Goal: Transaction & Acquisition: Purchase product/service

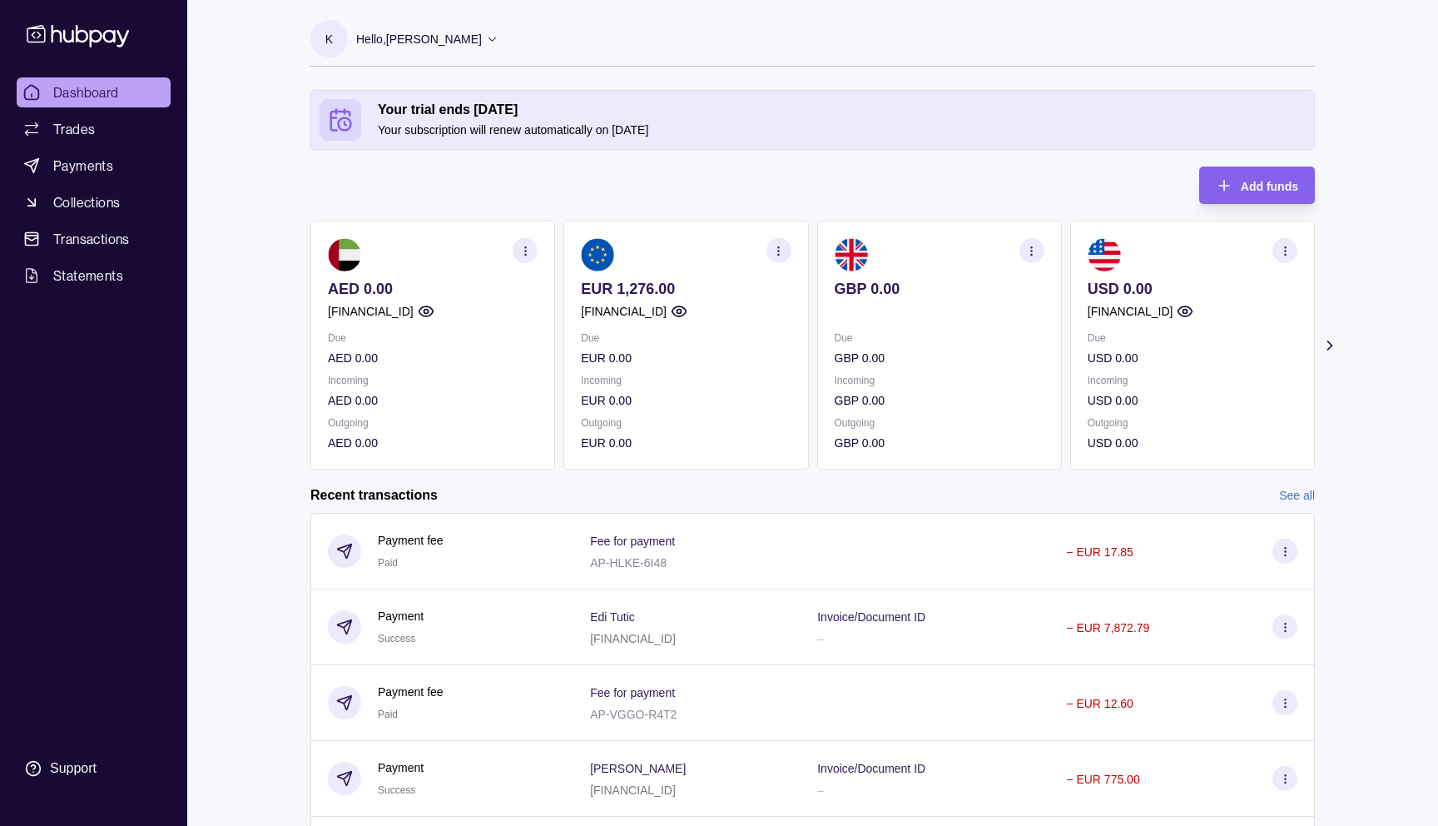
click at [735, 312] on div "[FINANCIAL_ID]" at bounding box center [686, 311] width 210 height 18
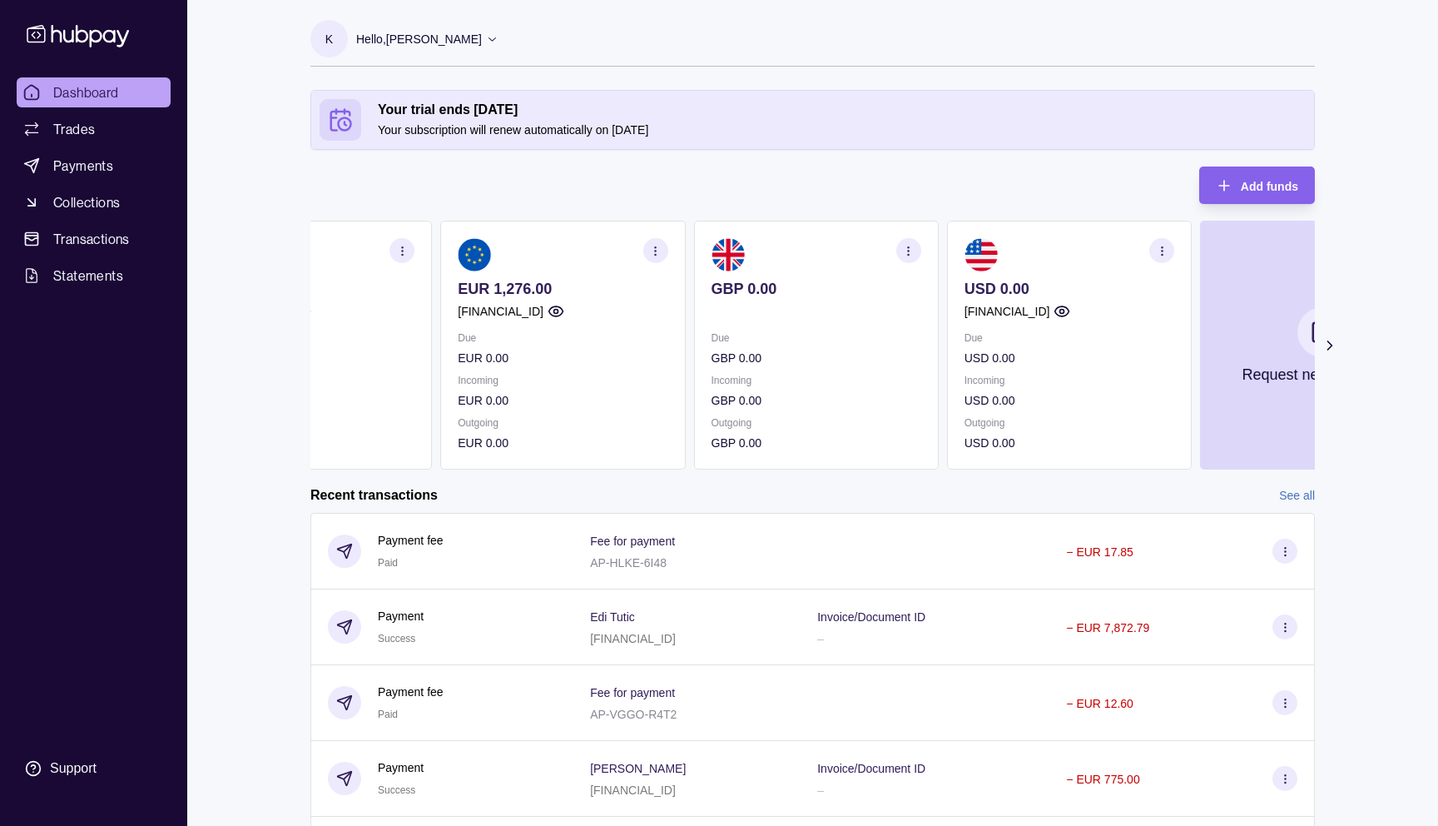
click at [544, 310] on p "[FINANCIAL_ID]" at bounding box center [501, 311] width 86 height 18
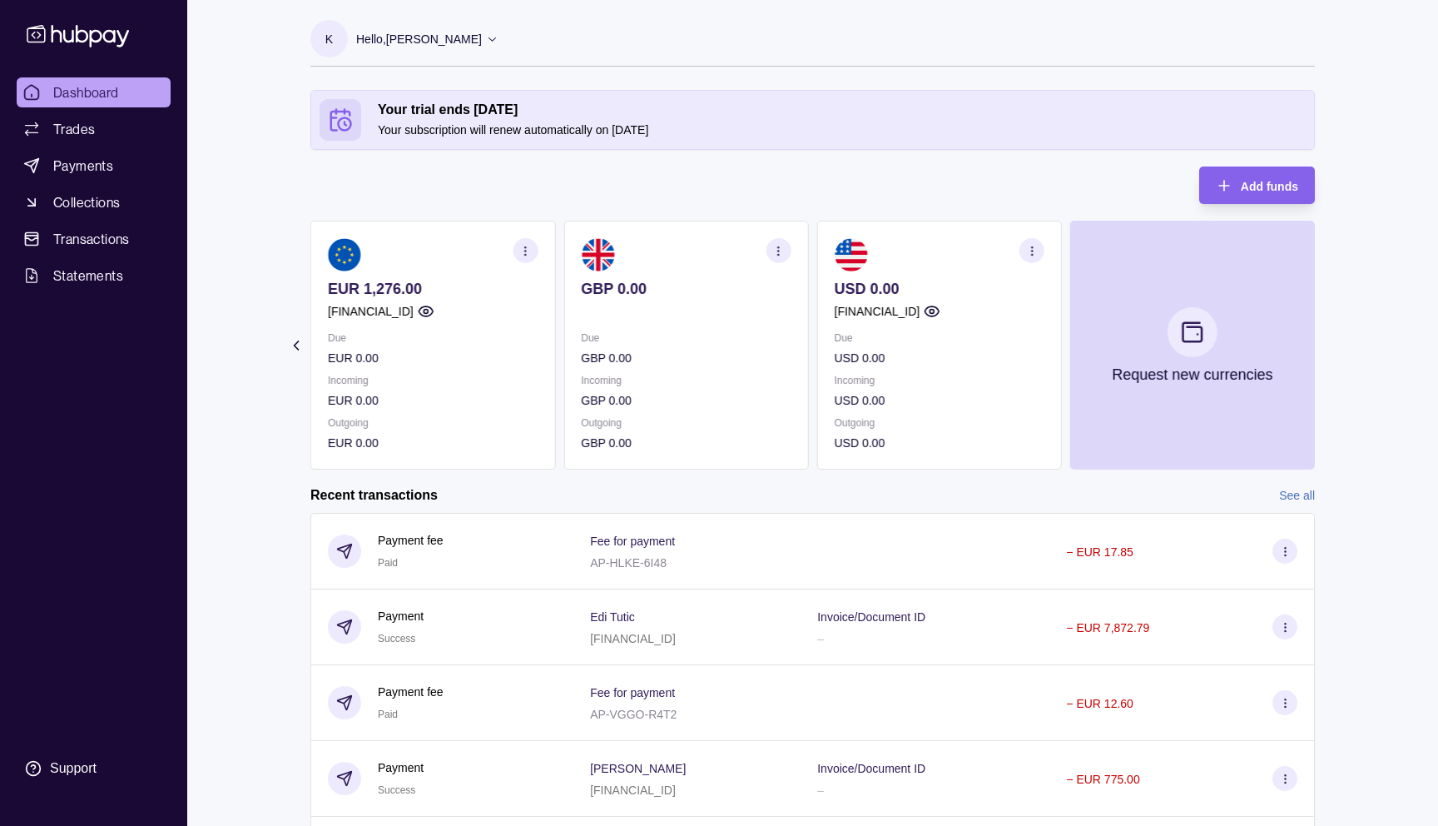
click at [808, 315] on section "GBP 0.00 Due GBP 0.00 Incoming GBP 0.00 Outgoing GBP 0.00" at bounding box center [686, 345] width 245 height 249
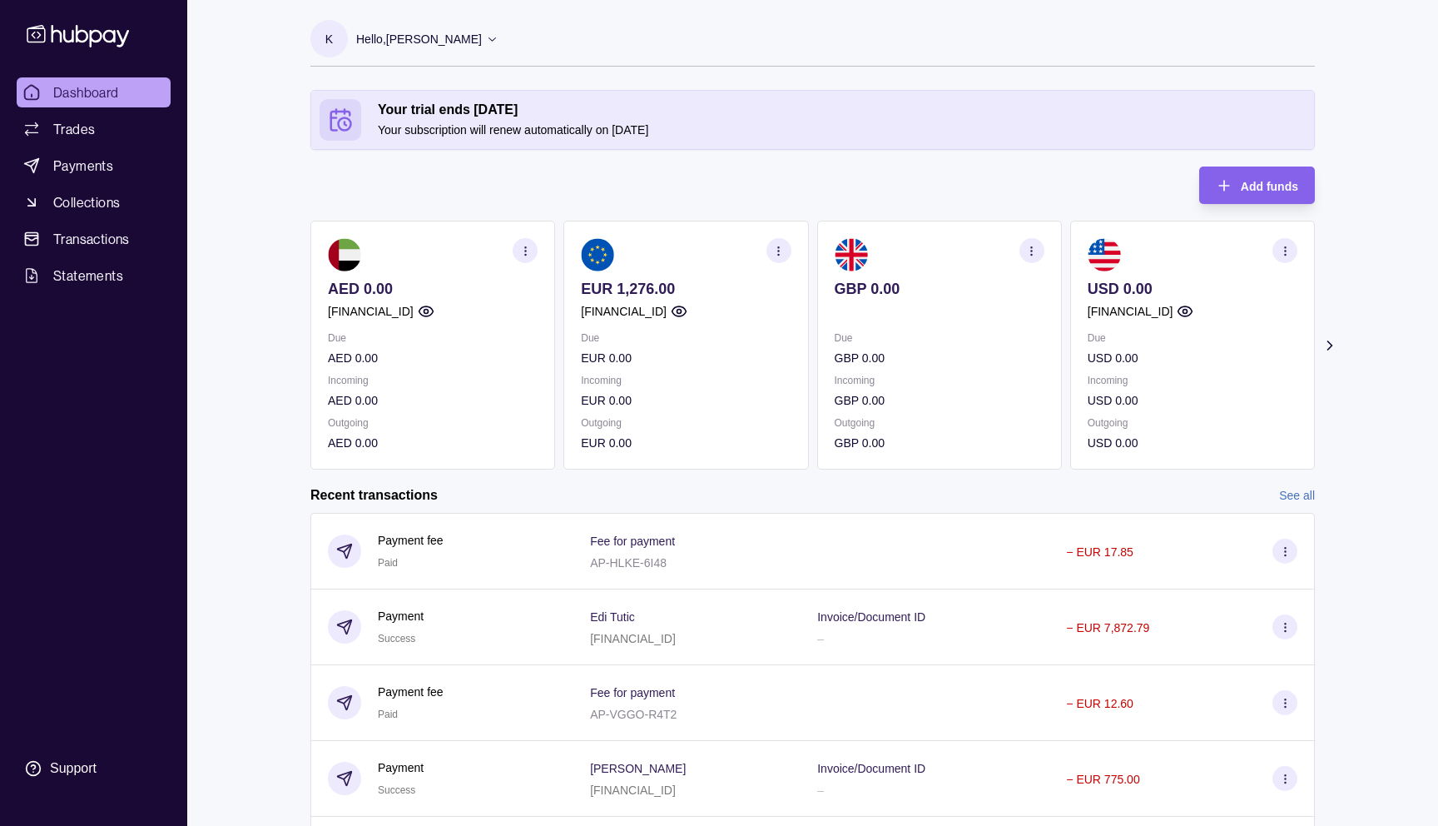
click at [820, 383] on div "AED 0.00 [FINANCIAL_ID] Due AED 0.00 Incoming AED 0.00 Outgoing AED 0.00 EUR 1,…" at bounding box center [812, 345] width 1005 height 249
click at [778, 250] on circle "button" at bounding box center [778, 250] width 1 height 1
click at [1276, 236] on section "USD 0.00 [FINANCIAL_ID] Due USD 0.00 Incoming USD 0.00 Outgoing USD 0.00" at bounding box center [1192, 345] width 245 height 249
click at [1279, 258] on section "button" at bounding box center [1285, 250] width 25 height 25
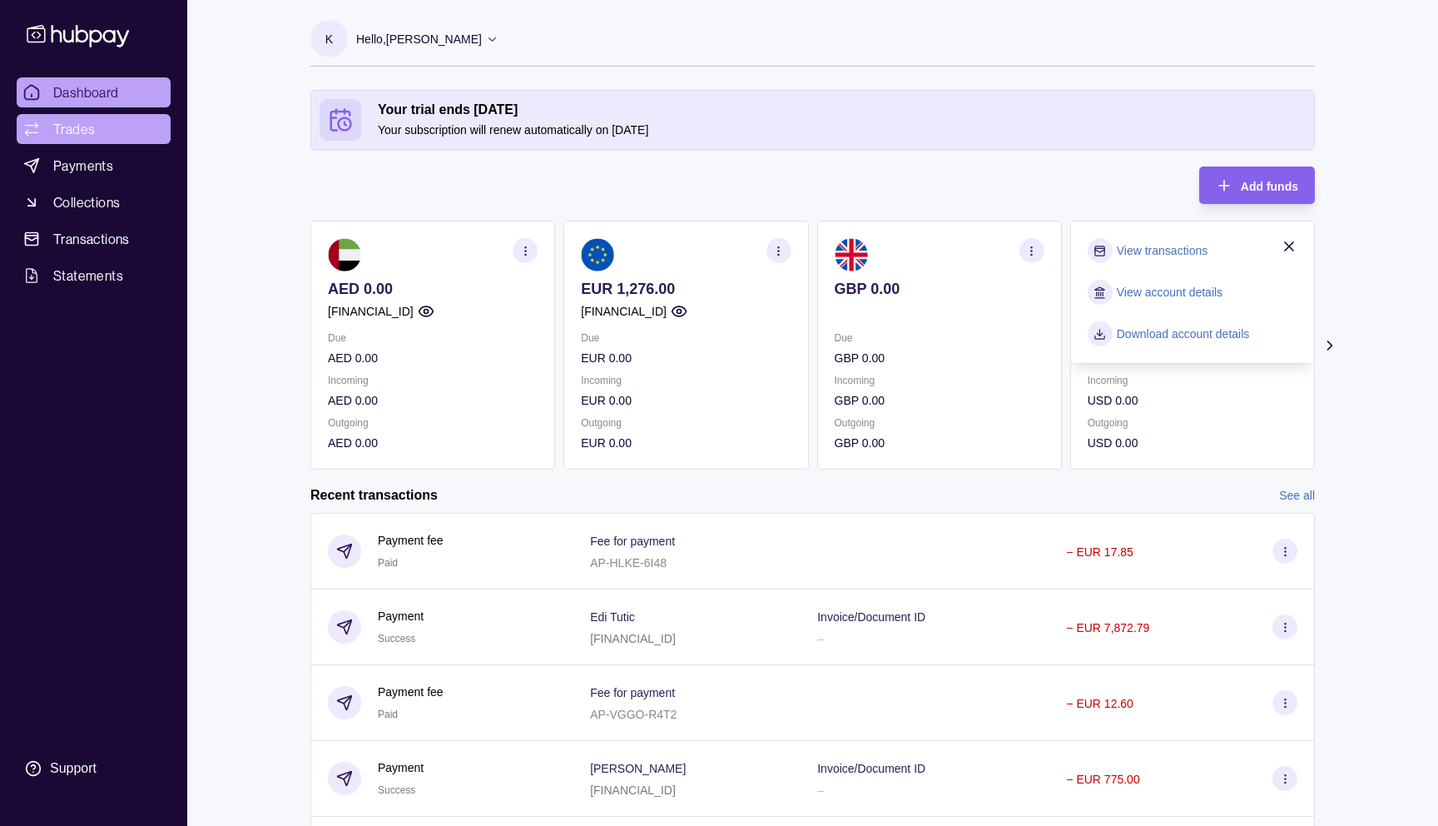
click at [89, 138] on span "Trades" at bounding box center [74, 129] width 42 height 20
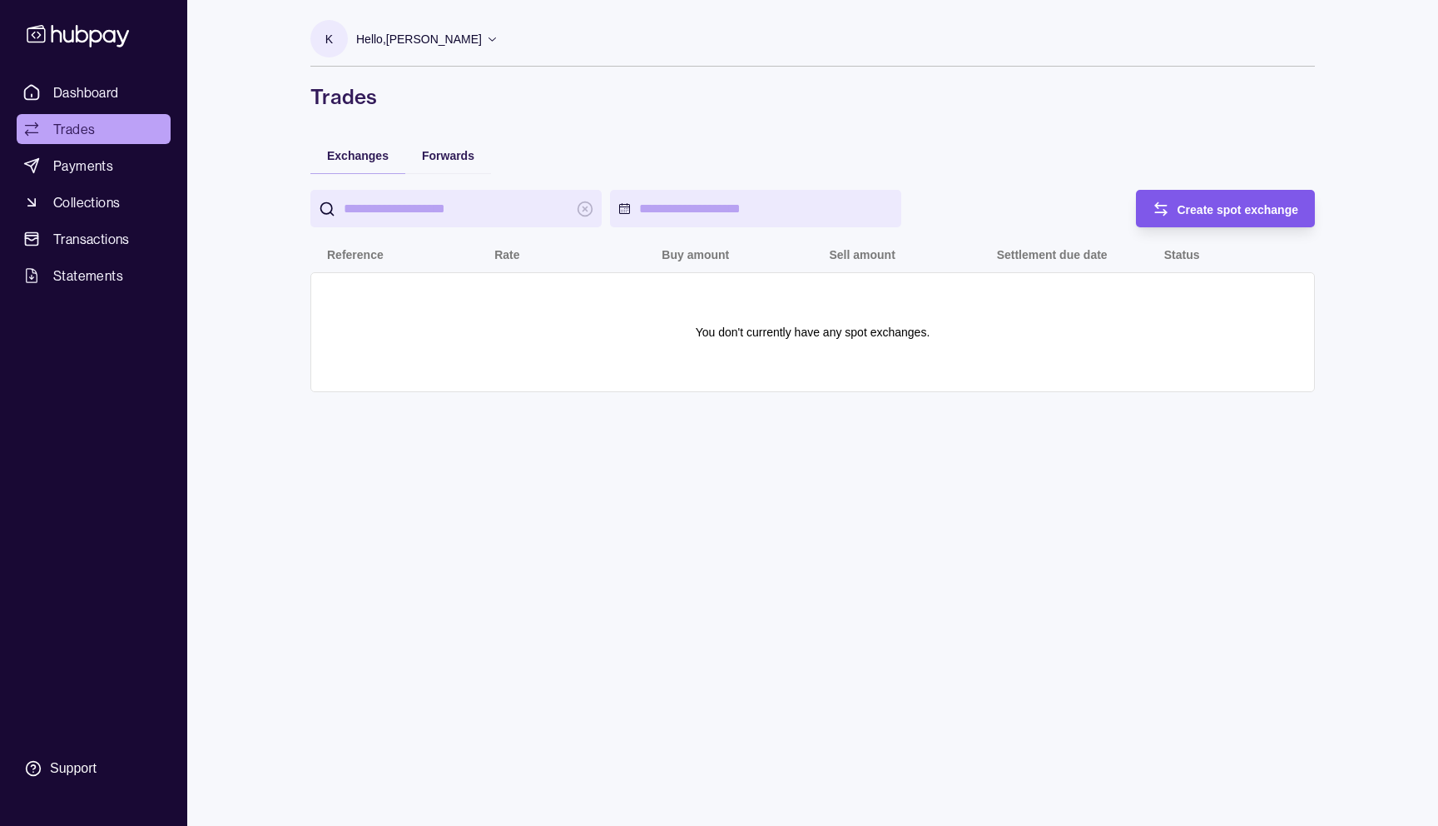
click at [1143, 210] on div "button" at bounding box center [1136, 209] width 17 height 17
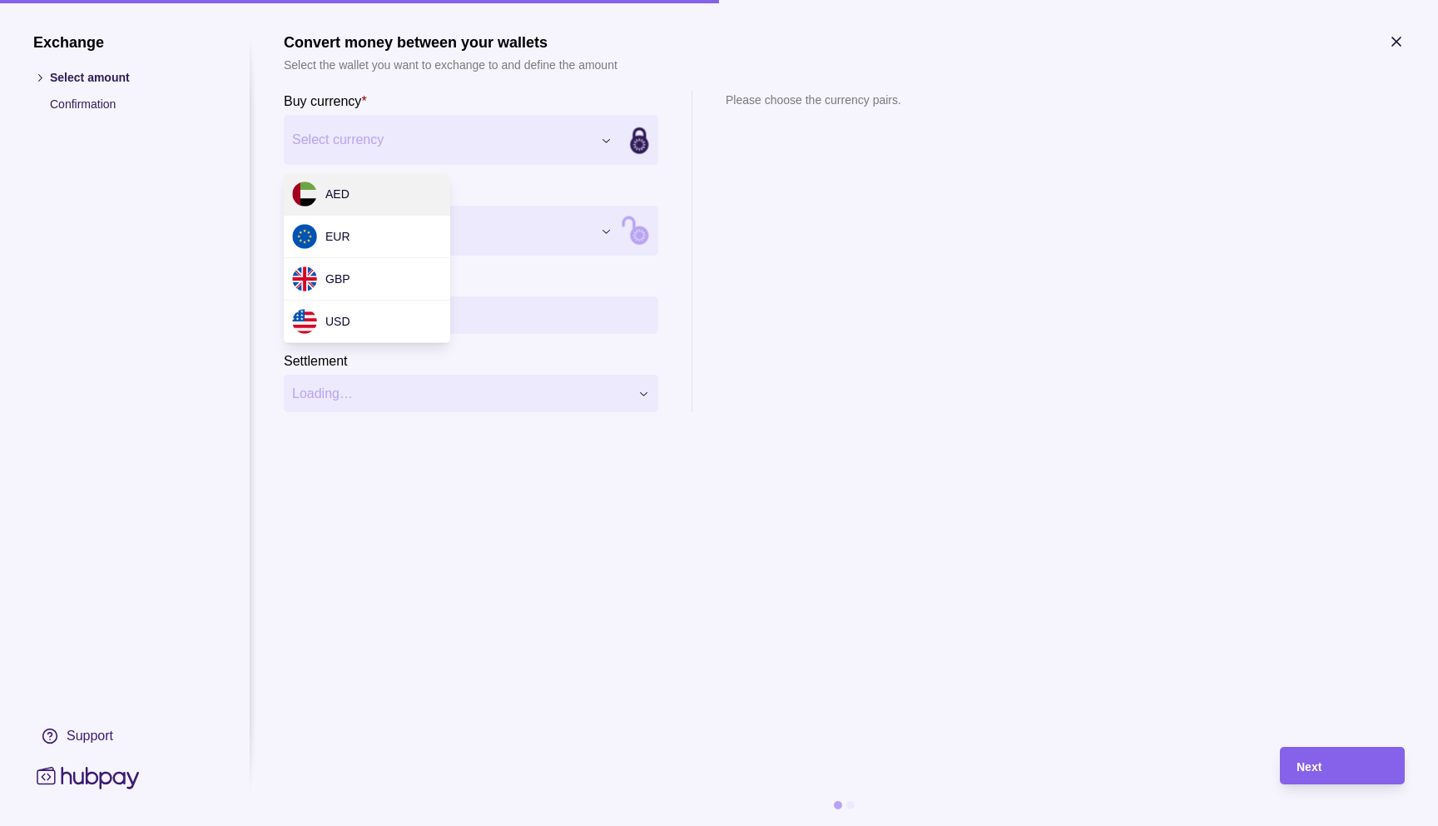
click at [462, 825] on div "Exchange Select amount Confirmation Support Convert money between your wallets …" at bounding box center [719, 826] width 1438 height 0
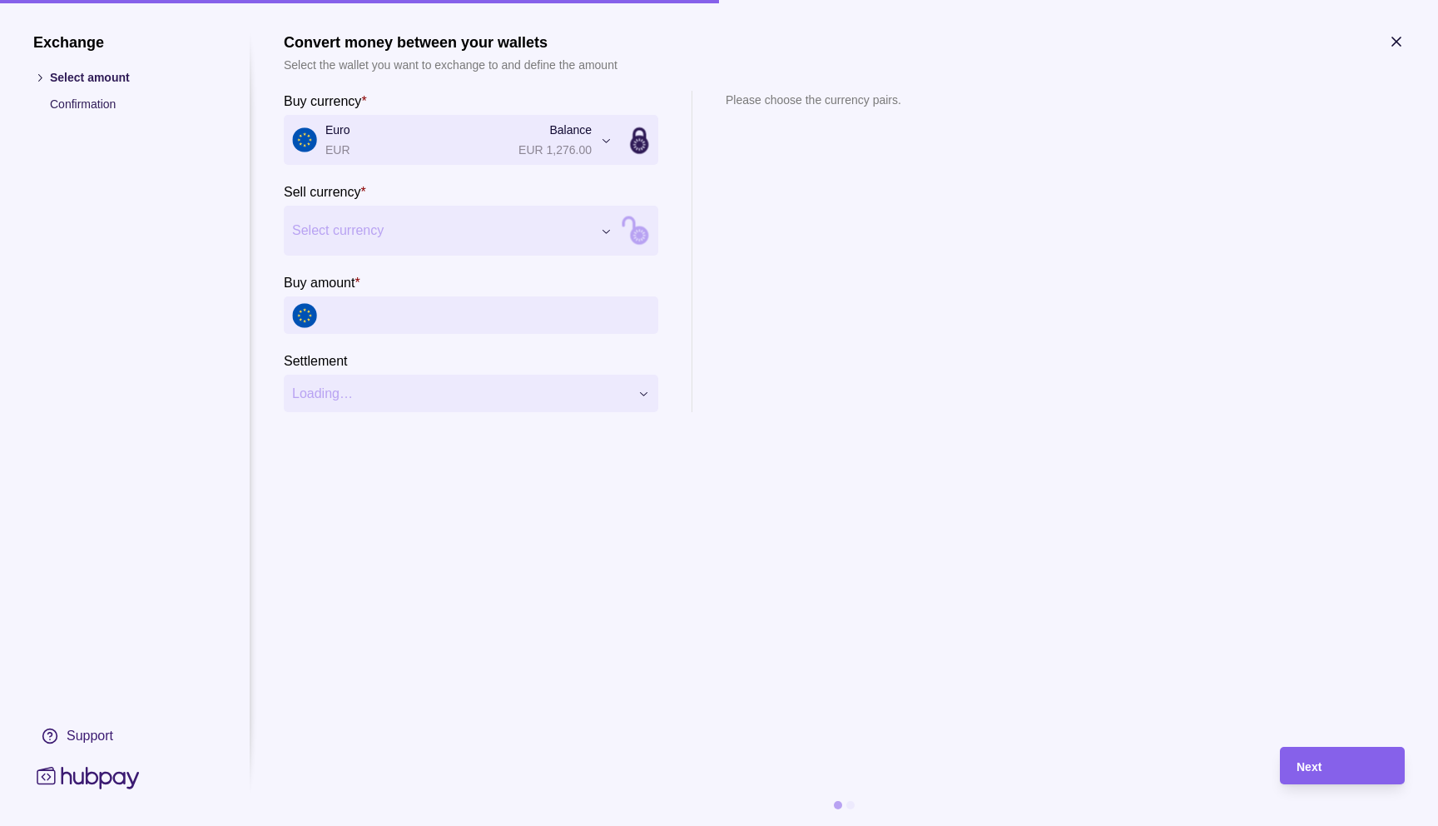
click at [406, 825] on div "Exchange Select amount Confirmation Support Convert money between your wallets …" at bounding box center [719, 826] width 1438 height 0
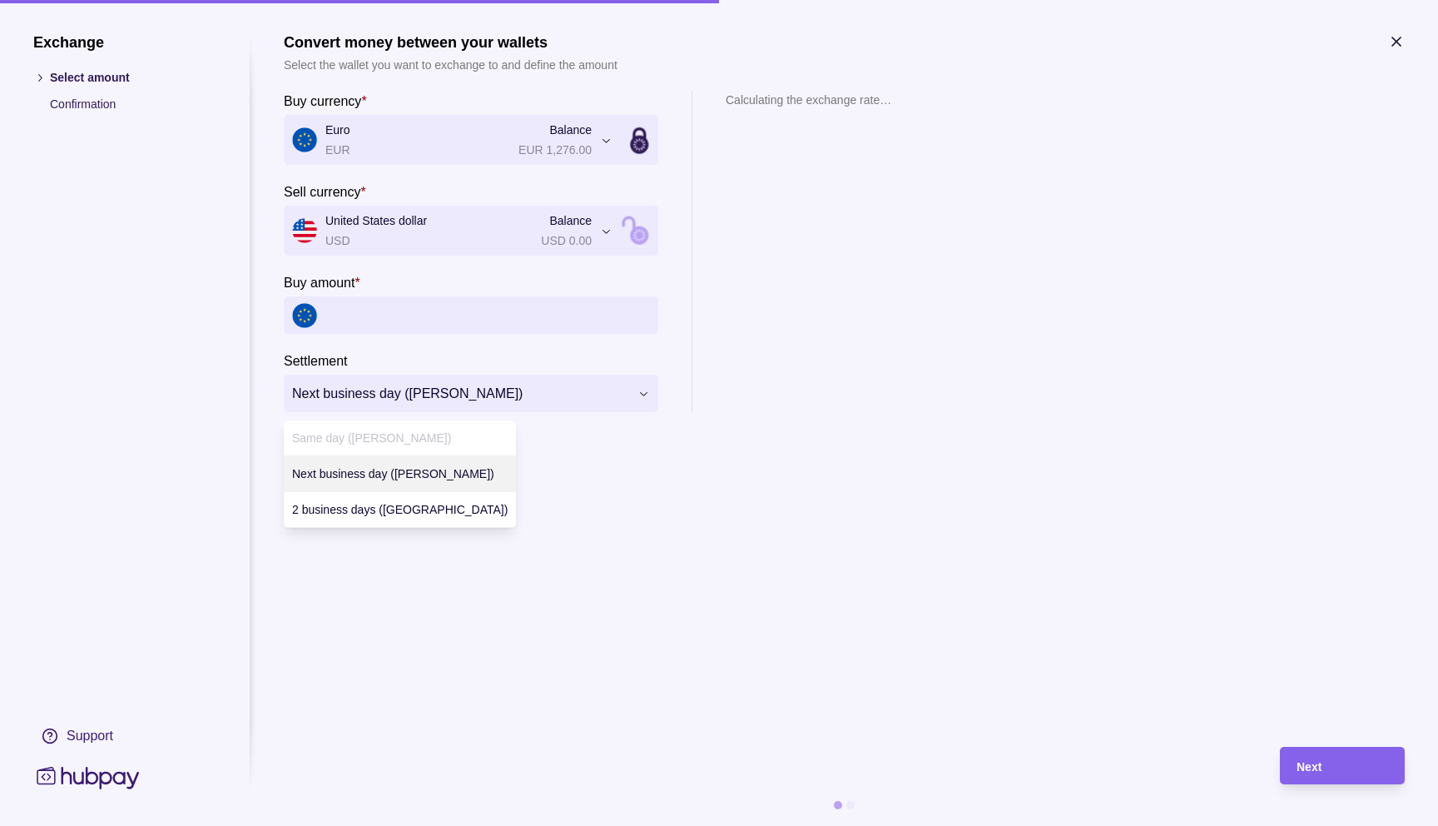
click at [432, 825] on div "**********" at bounding box center [719, 826] width 1438 height 0
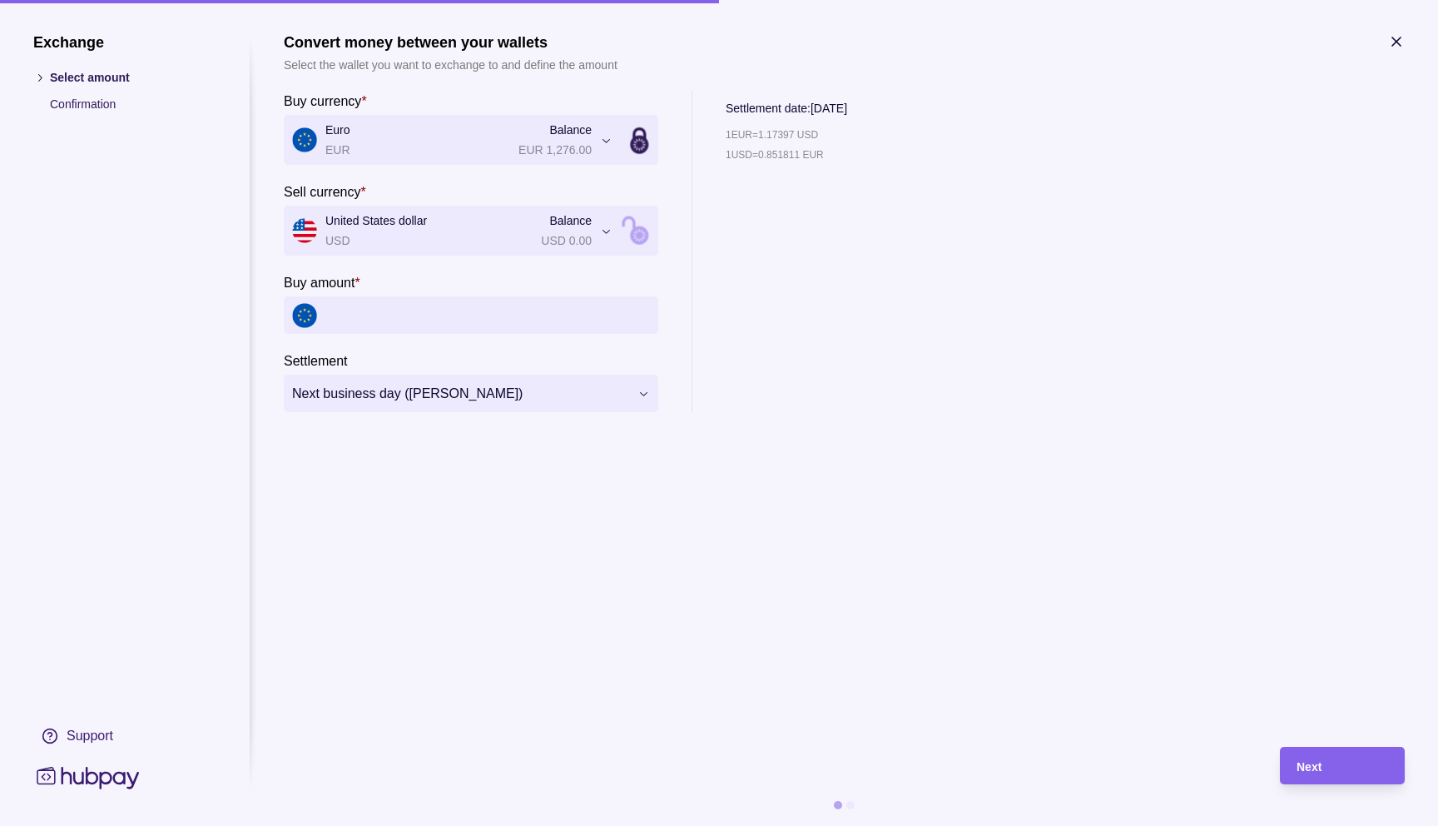
click at [442, 308] on input "Buy amount *" at bounding box center [487, 314] width 325 height 37
click at [641, 151] on icon at bounding box center [639, 144] width 18 height 18
type input "********"
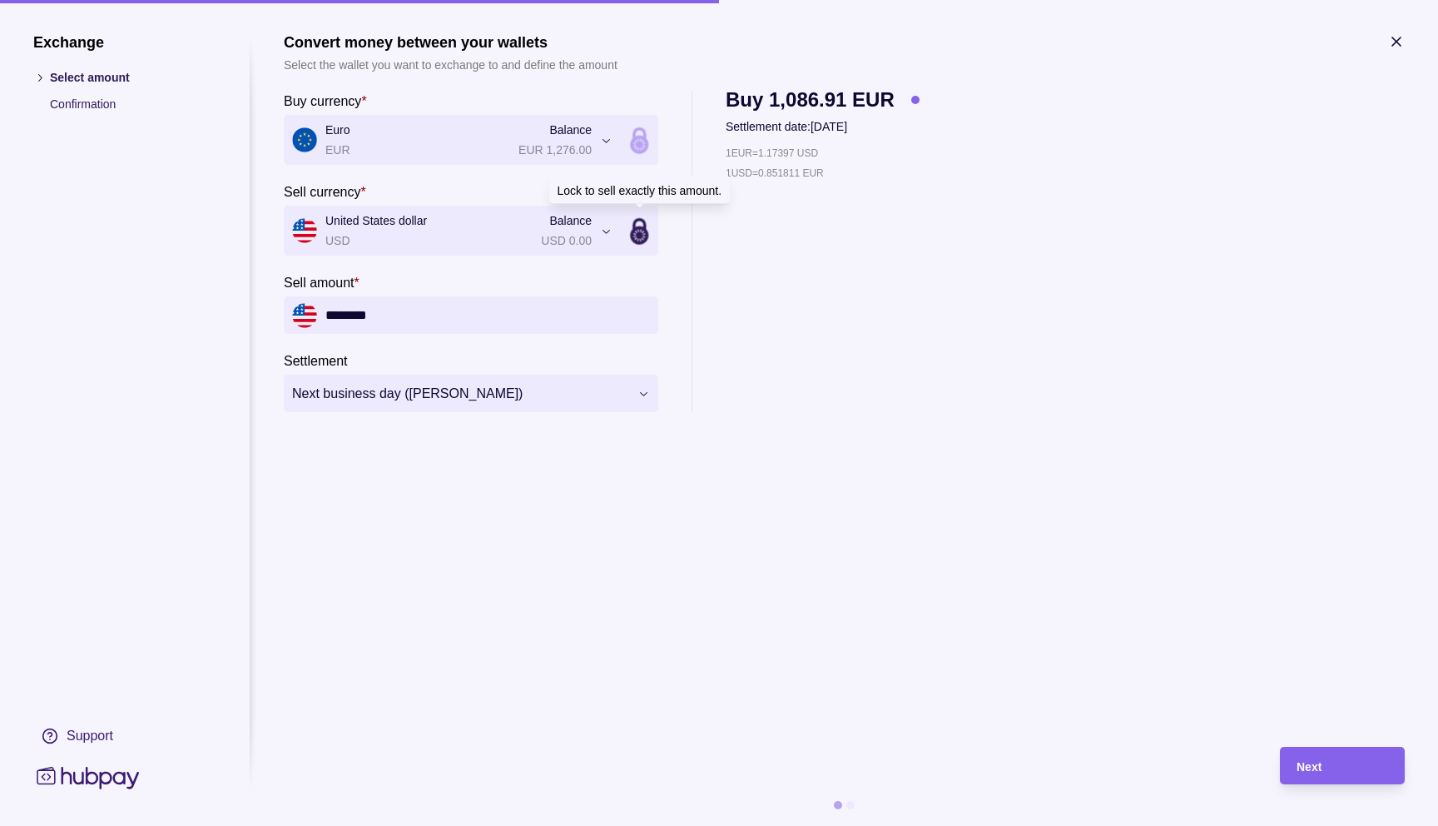
click at [643, 222] on icon at bounding box center [639, 224] width 11 height 10
